Goal: Task Accomplishment & Management: Manage account settings

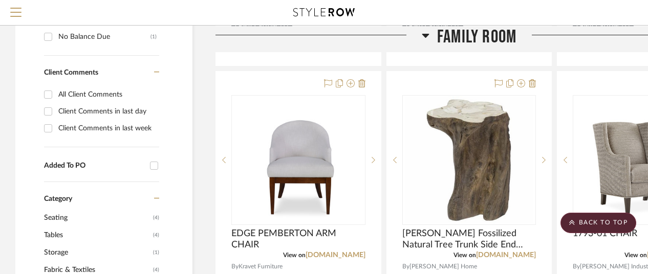
scroll to position [563, 0]
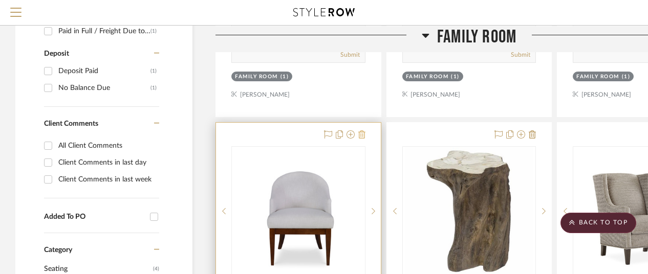
click at [361, 133] on icon at bounding box center [361, 134] width 7 height 8
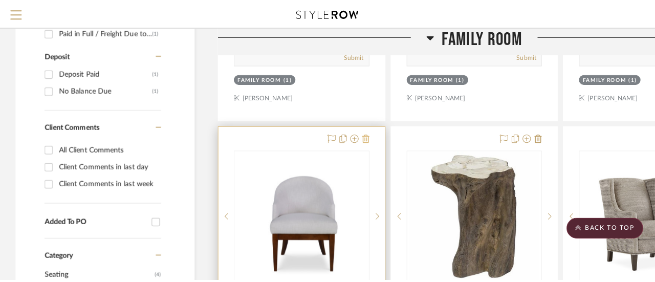
scroll to position [0, 0]
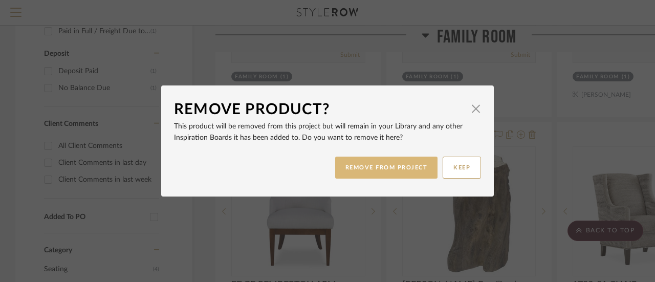
click at [378, 163] on button "REMOVE FROM PROJECT" at bounding box center [386, 168] width 103 height 22
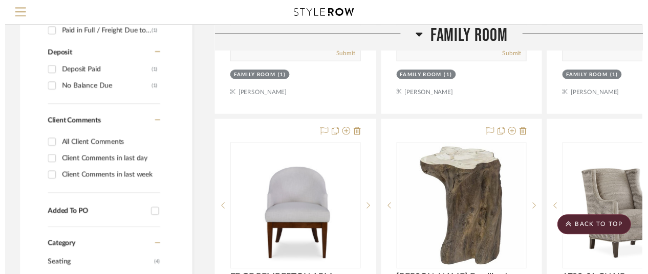
scroll to position [563, 0]
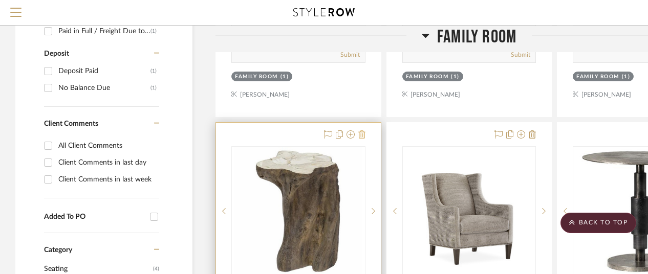
click at [361, 132] on icon at bounding box center [361, 134] width 7 height 8
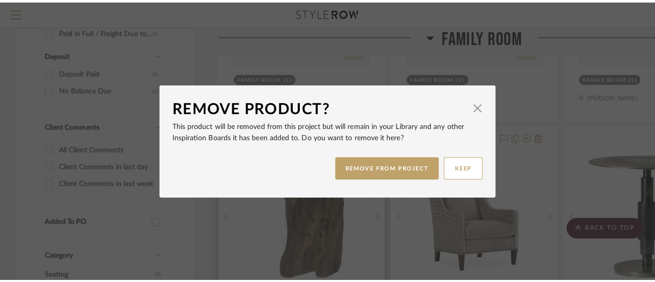
scroll to position [0, 0]
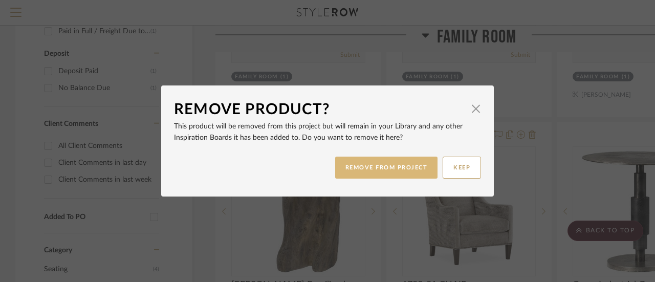
click at [371, 167] on button "REMOVE FROM PROJECT" at bounding box center [386, 168] width 103 height 22
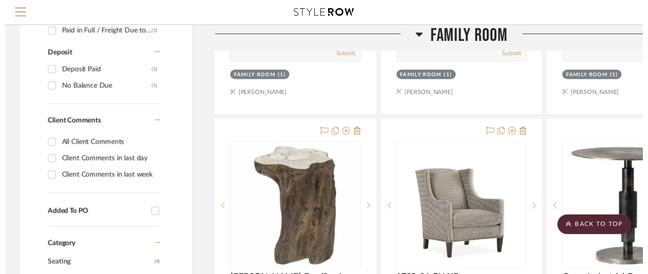
scroll to position [563, 0]
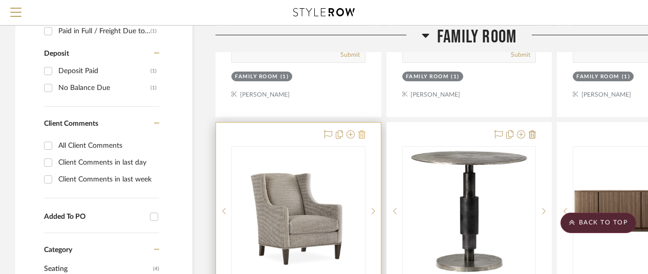
click at [362, 134] on icon at bounding box center [361, 134] width 7 height 8
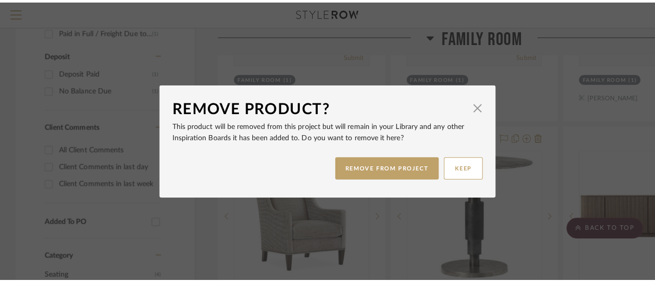
scroll to position [0, 0]
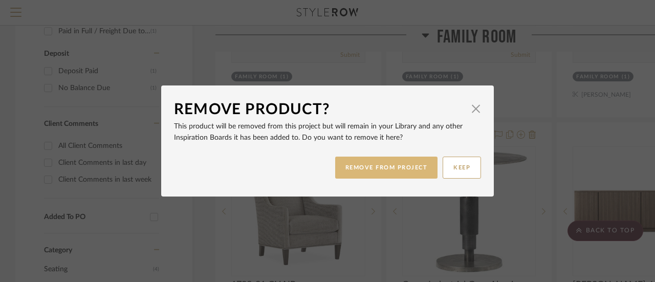
click at [385, 165] on button "REMOVE FROM PROJECT" at bounding box center [386, 168] width 103 height 22
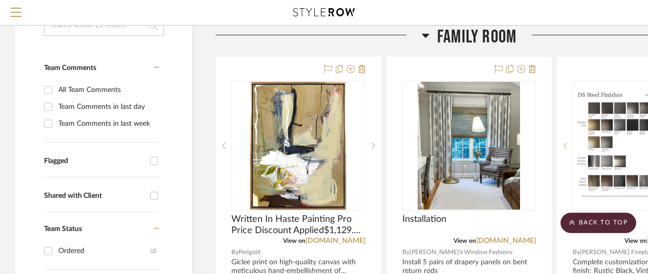
scroll to position [153, 0]
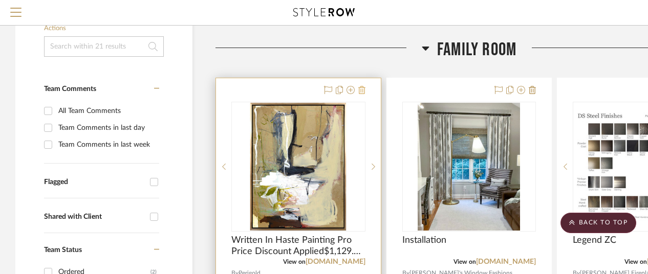
click at [361, 88] on icon at bounding box center [361, 90] width 7 height 8
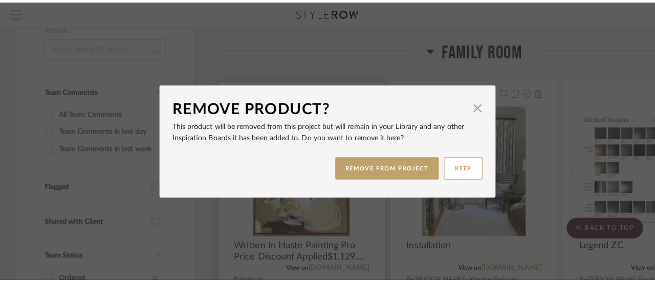
scroll to position [0, 0]
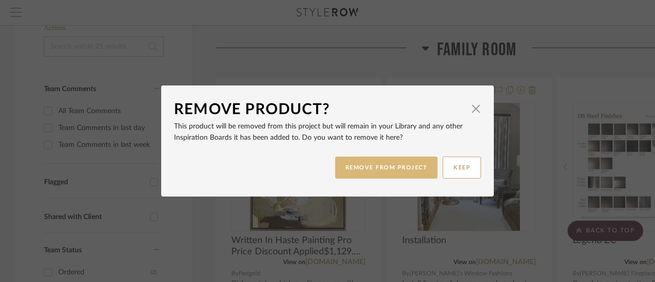
click at [372, 164] on button "REMOVE FROM PROJECT" at bounding box center [386, 168] width 103 height 22
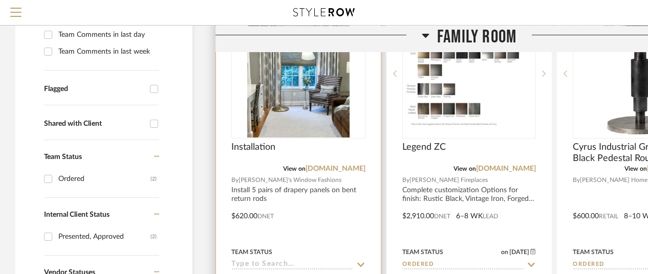
scroll to position [256, 0]
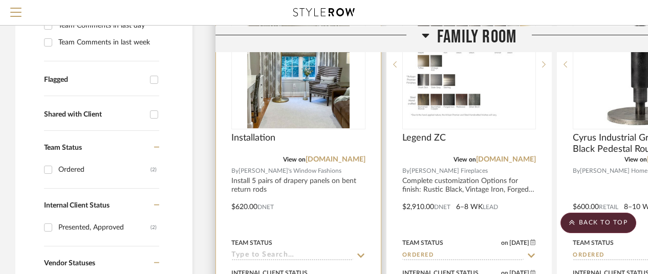
click at [321, 143] on div "Installation" at bounding box center [298, 144] width 134 height 23
click at [312, 226] on div at bounding box center [298, 200] width 165 height 448
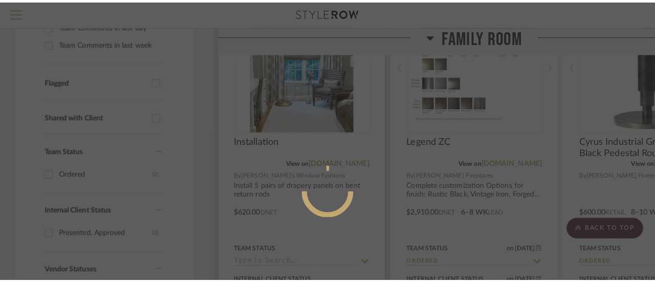
scroll to position [0, 0]
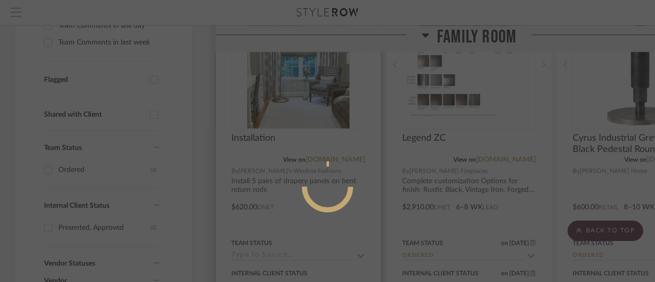
click at [312, 226] on mat-dialog-content at bounding box center [327, 228] width 153 height 441
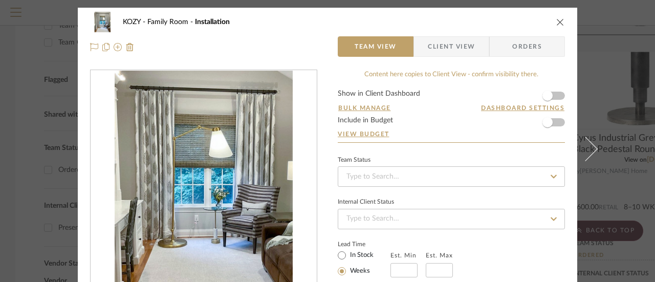
click at [558, 121] on form "Show in Client Dashboard Bulk Manage Dashboard Settings Include in Budget View …" at bounding box center [451, 116] width 227 height 52
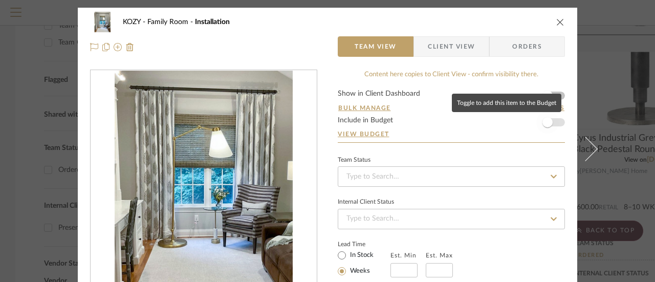
click at [544, 123] on span "button" at bounding box center [547, 122] width 10 height 10
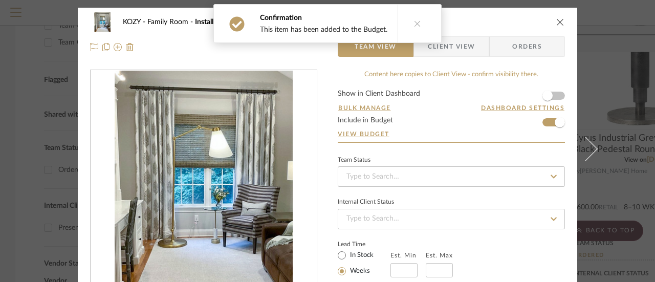
click at [556, 21] on icon "close" at bounding box center [560, 22] width 8 height 8
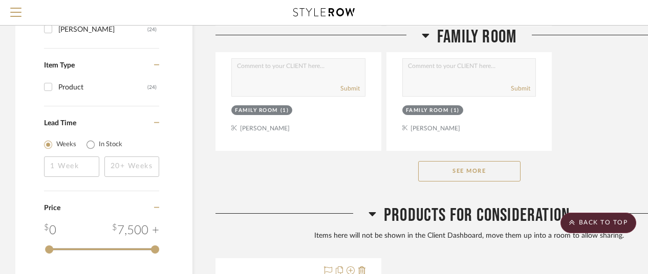
scroll to position [1433, 0]
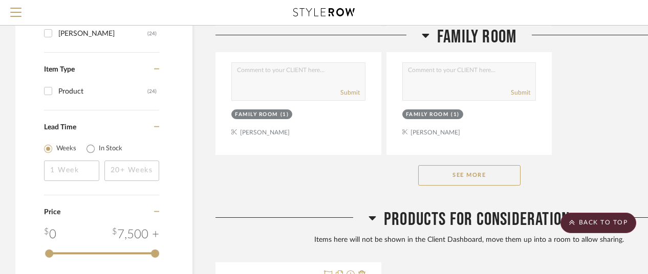
click at [472, 175] on button "See More" at bounding box center [469, 175] width 102 height 20
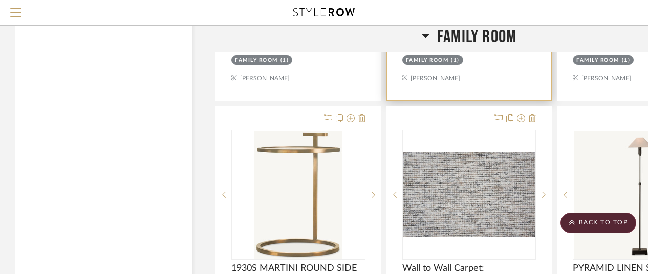
scroll to position [1995, 0]
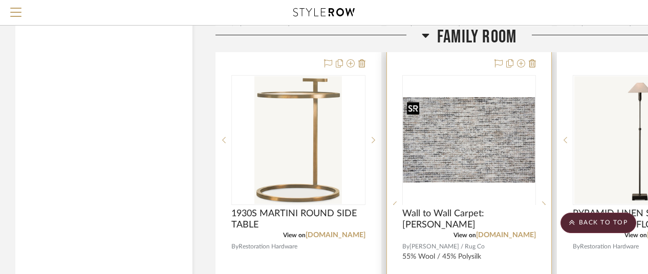
click at [473, 144] on div at bounding box center [469, 204] width 134 height 259
click at [478, 156] on img "0" at bounding box center [469, 139] width 132 height 85
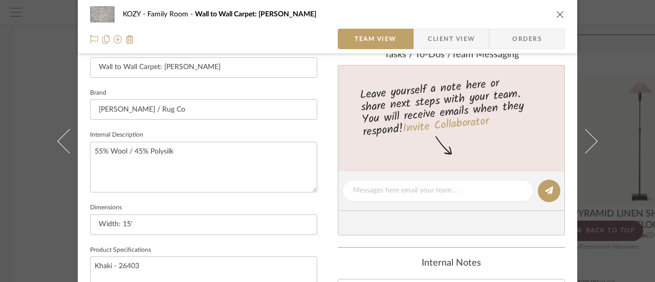
scroll to position [307, 0]
